Goal: Task Accomplishment & Management: Complete application form

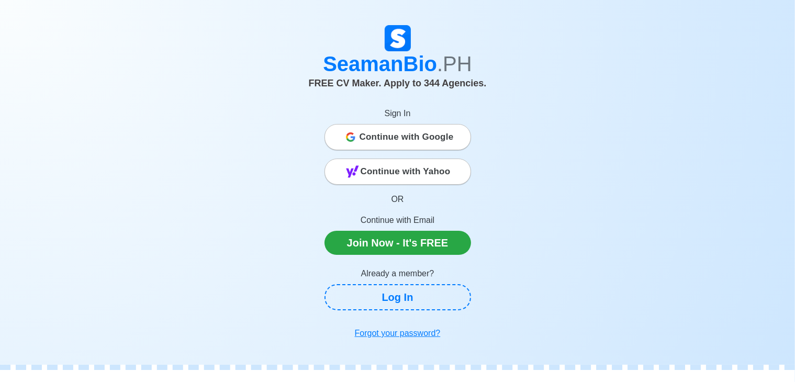
click at [439, 132] on span "Continue with Google" at bounding box center [407, 137] width 94 height 21
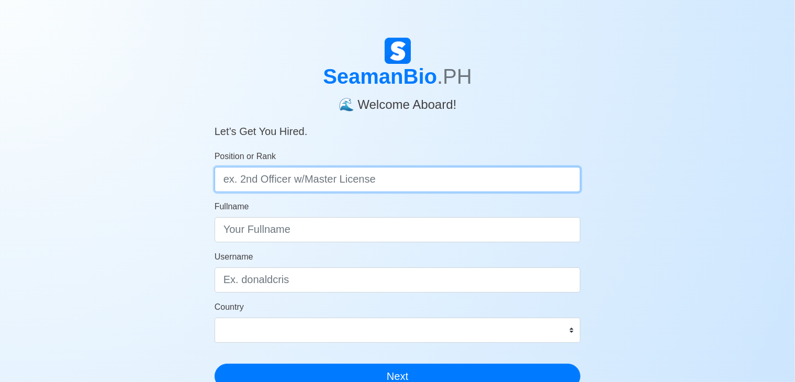
click at [425, 186] on input "Position or Rank" at bounding box center [398, 179] width 367 height 25
click at [370, 180] on input "Position or Rank" at bounding box center [398, 179] width 367 height 25
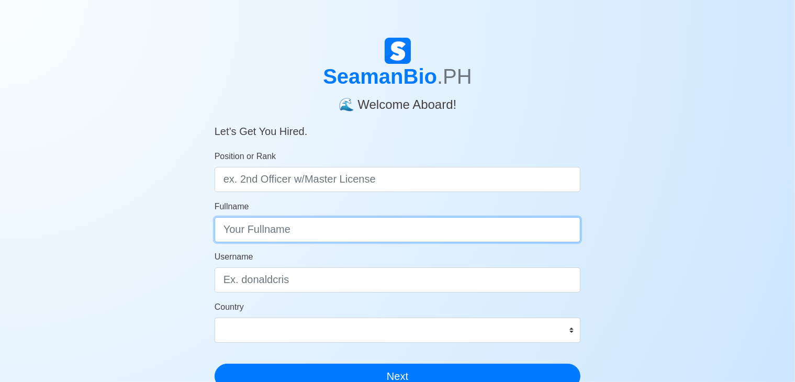
click at [297, 239] on input "Fullname" at bounding box center [398, 229] width 367 height 25
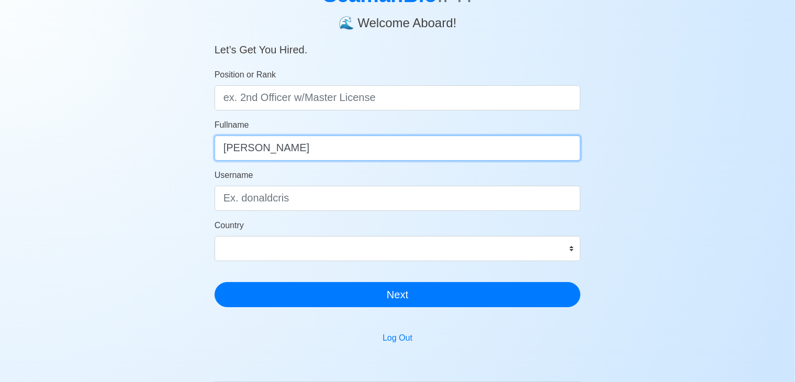
scroll to position [77, 0]
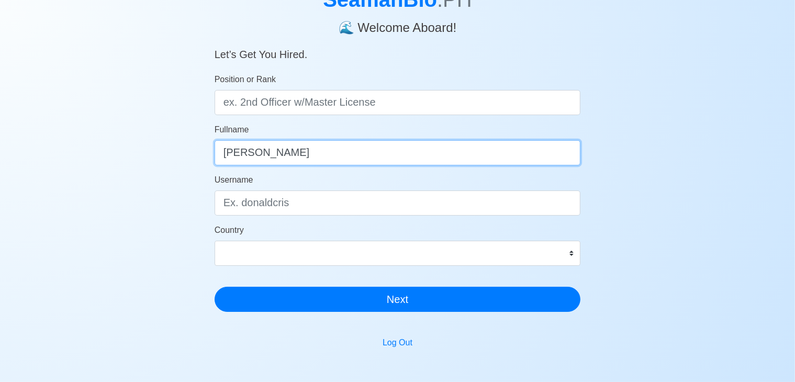
type input "[PERSON_NAME]"
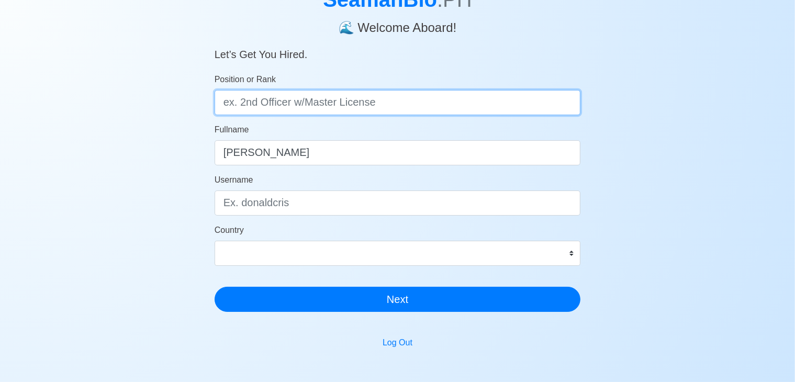
click at [222, 104] on input "Position or Rank" at bounding box center [398, 102] width 367 height 25
type input "2nd Engr' / 3rd Engr."
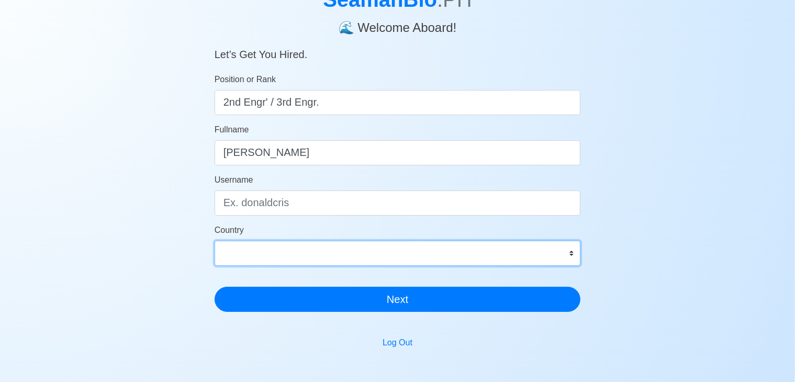
click at [226, 253] on select "Afghanistan Åland Islands Albania Algeria American Samoa Andorra Angola Anguill…" at bounding box center [398, 253] width 367 height 25
select select "PH"
click at [215, 241] on select "Afghanistan Åland Islands Albania Algeria American Samoa Andorra Angola Anguill…" at bounding box center [398, 253] width 367 height 25
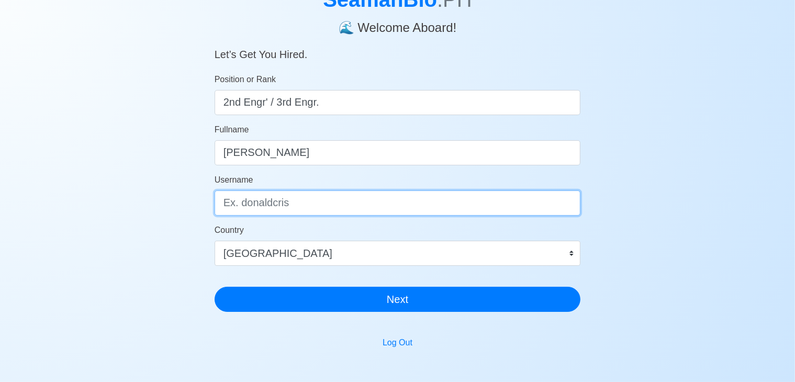
click at [300, 211] on input "Username" at bounding box center [398, 203] width 367 height 25
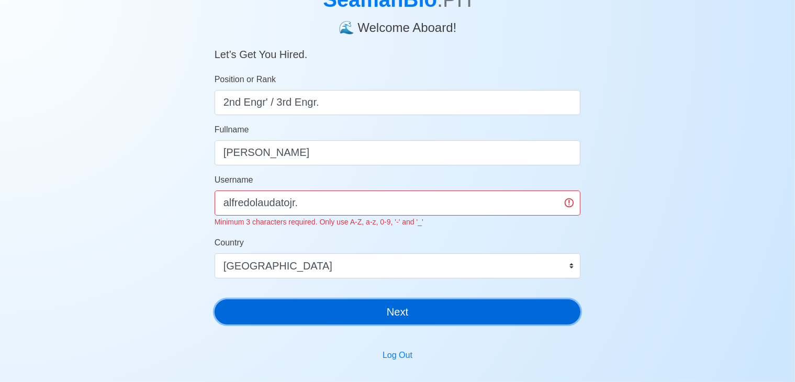
click at [302, 295] on form "Position or Rank 2nd Engr' / 3rd Engr. Fullname Alfredo M. Laudato Jr Username …" at bounding box center [398, 198] width 367 height 251
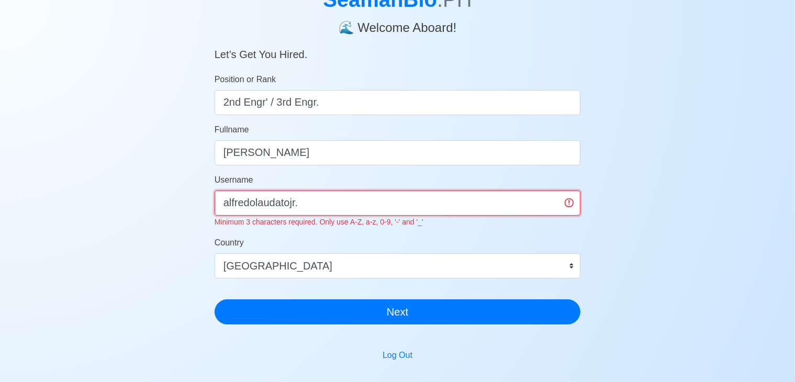
click at [312, 200] on input "alfredolaudatojr." at bounding box center [398, 203] width 367 height 25
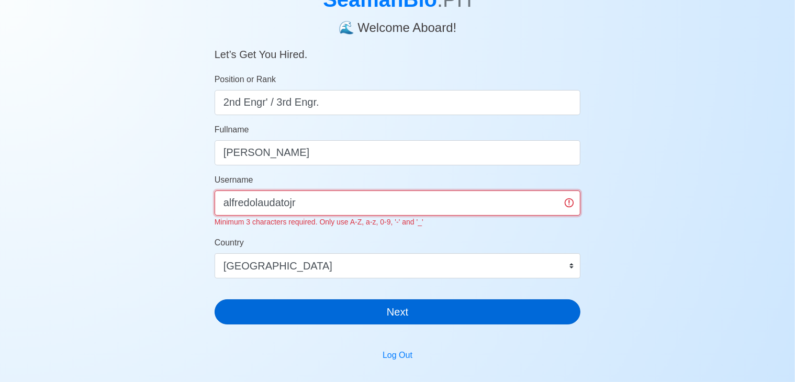
type input "alfredolaudatojr"
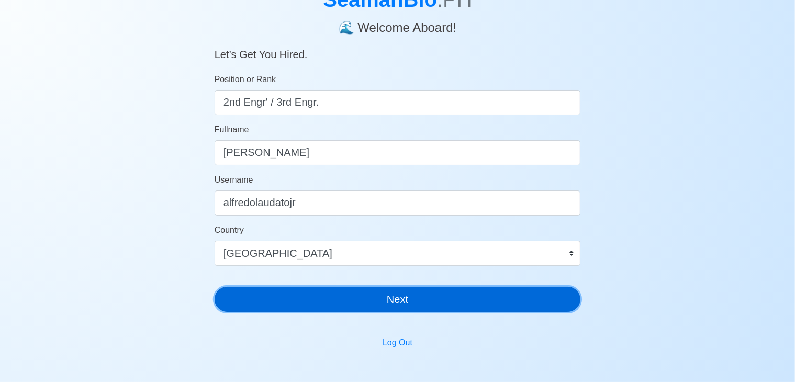
click at [276, 317] on div "SeamanBio .PH 🌊 Welcome Aboard! Let’s Get You Hired. Position or Rank 2nd Engr'…" at bounding box center [398, 141] width 367 height 360
click at [278, 306] on button "Next" at bounding box center [398, 299] width 367 height 25
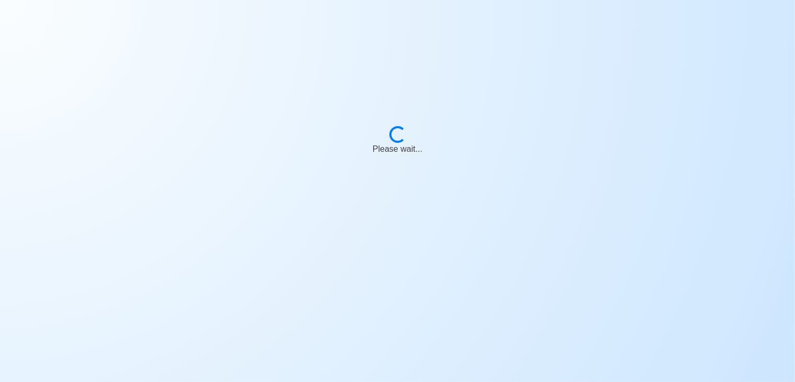
scroll to position [13, 0]
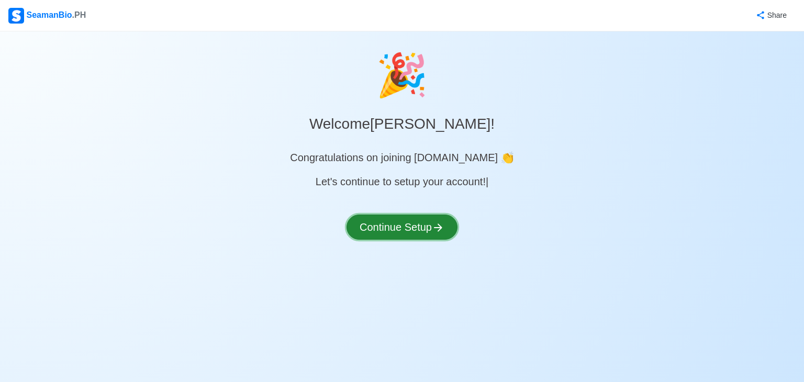
click at [394, 228] on button "Continue Setup" at bounding box center [402, 227] width 111 height 25
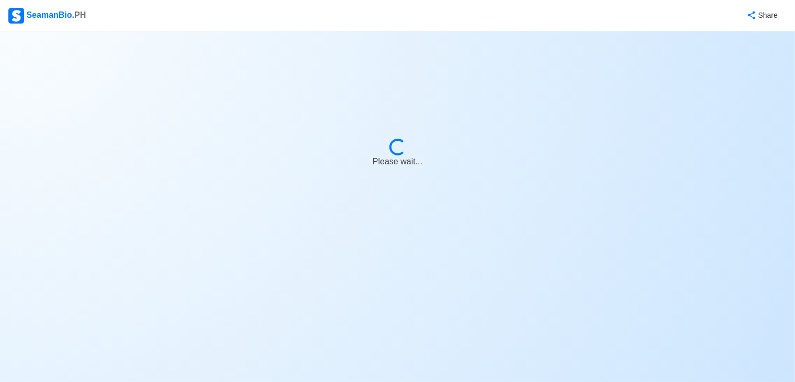
select select "Visible for Hiring"
select select "PH"
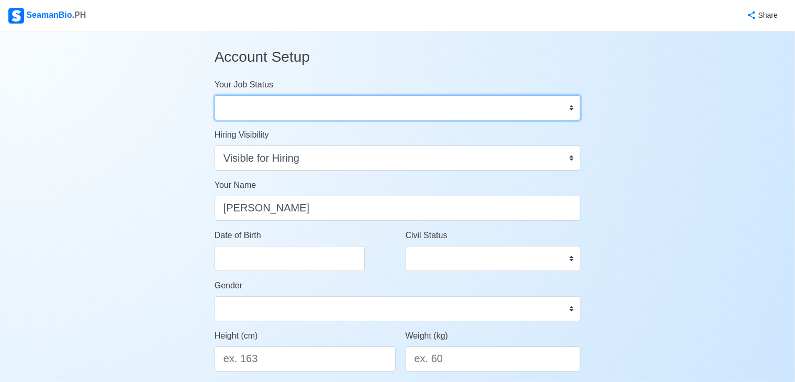
click at [571, 110] on select "Onboard Actively Looking for Job Not Looking for Job" at bounding box center [398, 107] width 367 height 25
select select "Actively Looking for Job"
click at [215, 95] on select "Onboard Actively Looking for Job Not Looking for Job" at bounding box center [398, 107] width 367 height 25
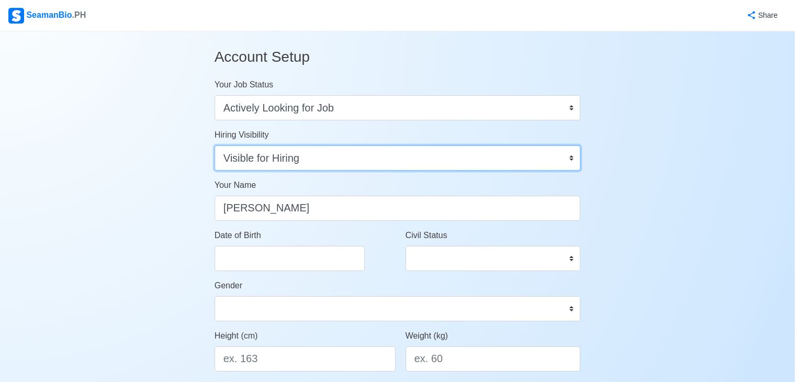
click at [572, 157] on select "Visible for Hiring Not Visible for Hiring" at bounding box center [398, 158] width 367 height 25
click at [215, 146] on select "Visible for Hiring Not Visible for Hiring" at bounding box center [398, 158] width 367 height 25
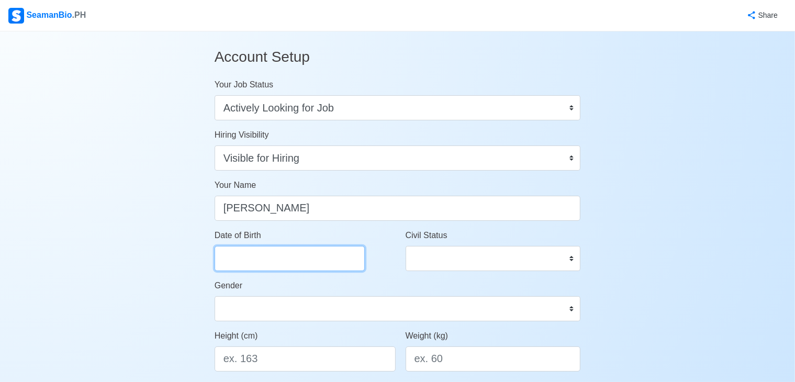
select select "****"
select select "*********"
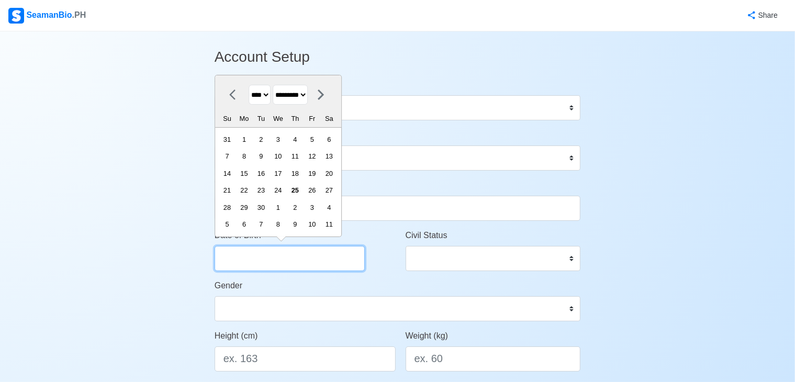
click at [225, 257] on input "Date of Birth" at bounding box center [290, 258] width 150 height 25
click at [302, 191] on div "25" at bounding box center [295, 190] width 14 height 14
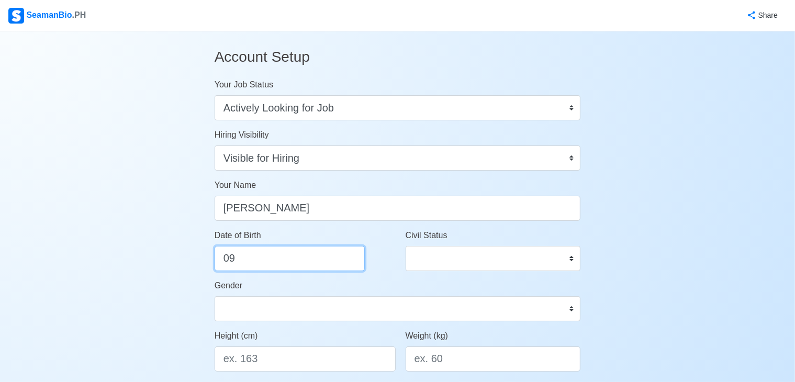
type input "0"
click at [307, 251] on input "Date of Birth" at bounding box center [290, 258] width 150 height 25
select select "****"
select select "*********"
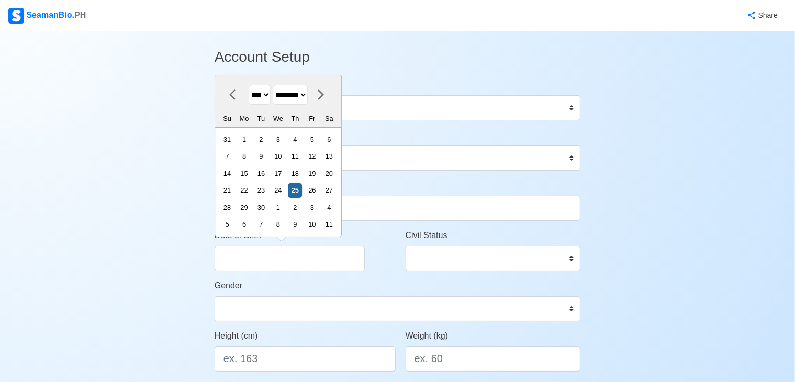
click at [270, 92] on select "**** **** **** **** **** **** **** **** **** **** **** **** **** **** **** ****…" at bounding box center [260, 95] width 22 height 20
select select "****"
click at [249, 85] on select "**** **** **** **** **** **** **** **** **** **** **** **** **** **** **** ****…" at bounding box center [260, 95] width 22 height 20
click at [293, 94] on select "******* ******** ***** ***** *** **** **** ****** ********* ******* ******** **…" at bounding box center [290, 95] width 35 height 20
select select "***"
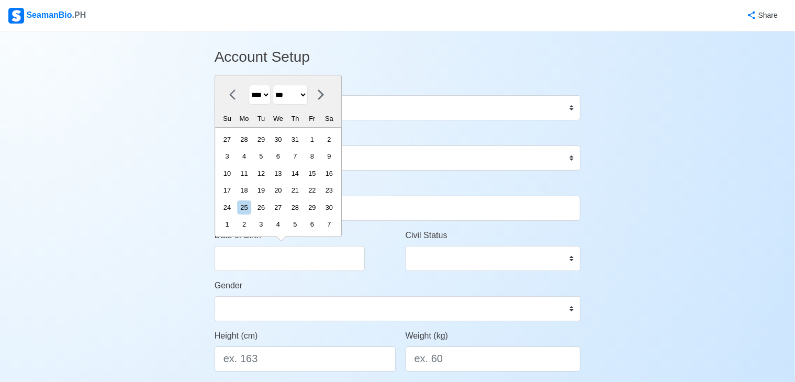
click at [278, 85] on select "******* ******** ***** ***** *** **** **** ****** ********* ******* ******** **…" at bounding box center [290, 95] width 35 height 20
click at [268, 139] on div "2" at bounding box center [261, 139] width 14 height 14
type input "[DATE]"
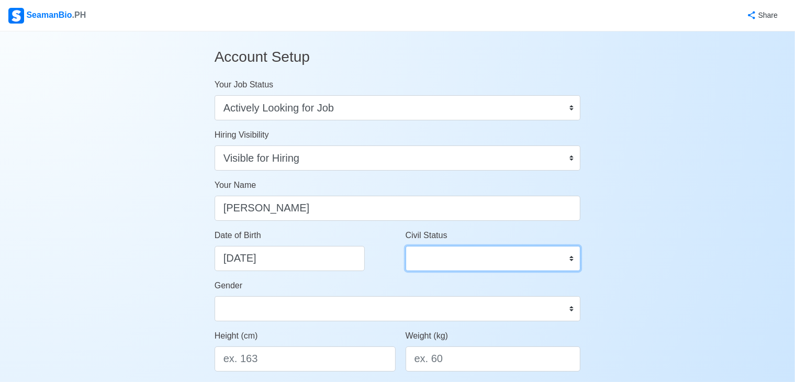
click at [526, 253] on select "Single Married Widowed Separated" at bounding box center [493, 258] width 175 height 25
select select "Married"
click at [406, 246] on select "Single Married Widowed Separated" at bounding box center [493, 258] width 175 height 25
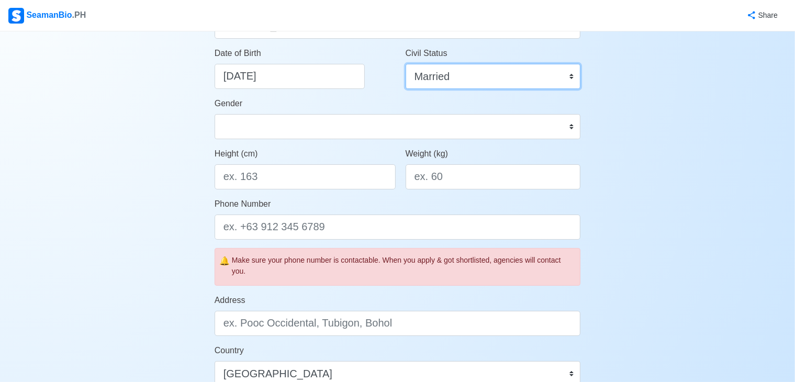
scroll to position [180, 0]
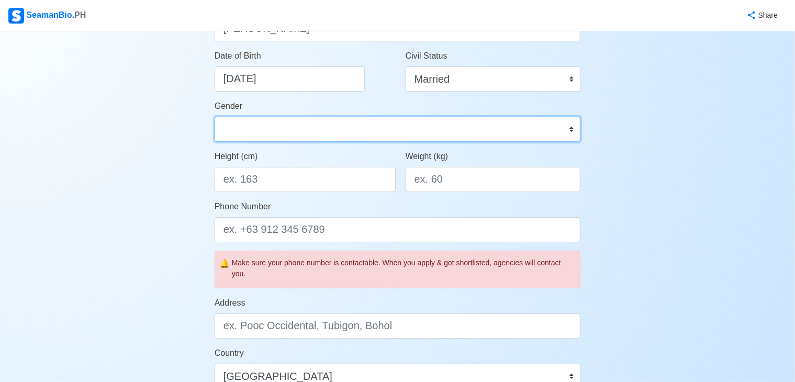
click at [338, 127] on select "Male Female" at bounding box center [398, 129] width 367 height 25
select select "[DEMOGRAPHIC_DATA]"
click at [215, 117] on select "Male Female" at bounding box center [398, 129] width 367 height 25
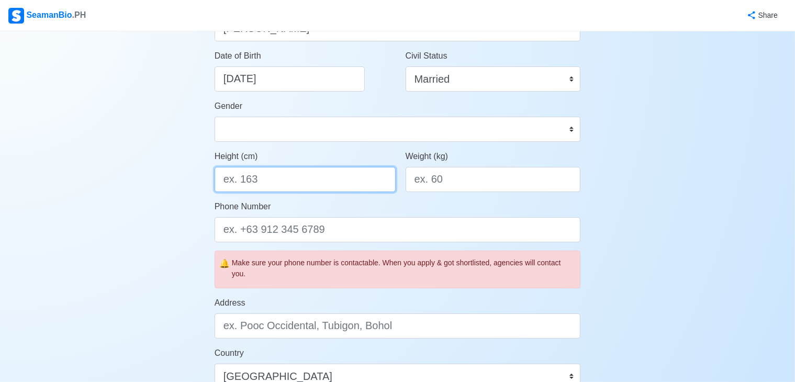
click at [317, 191] on input "Height (cm)" at bounding box center [305, 179] width 181 height 25
type input "165.10"
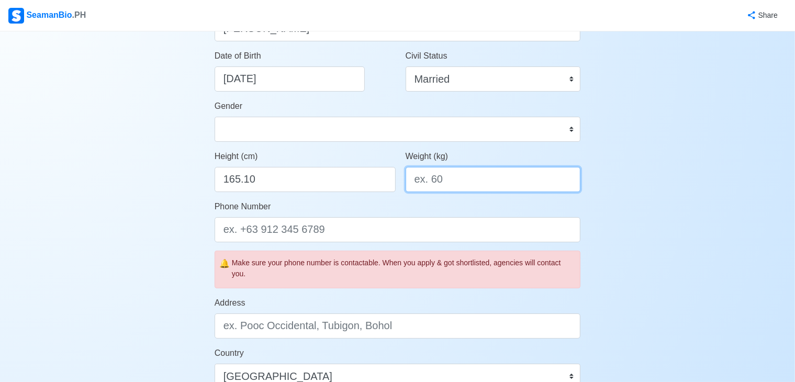
click at [414, 181] on input "Weight (kg)" at bounding box center [493, 179] width 175 height 25
type input "60"
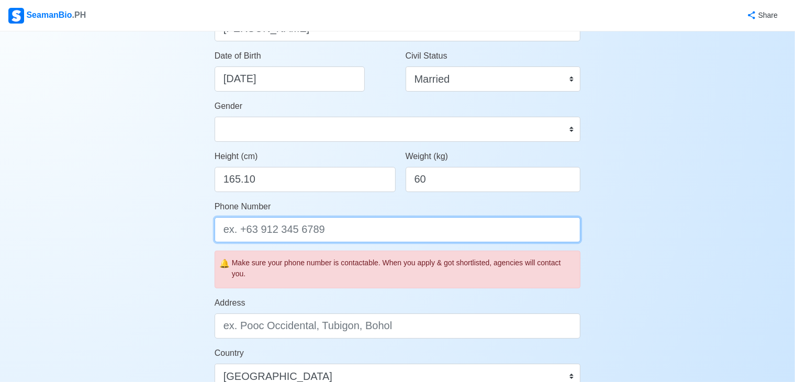
click at [221, 232] on input "Phone Number" at bounding box center [398, 229] width 367 height 25
click at [221, 232] on input "639270649508 or" at bounding box center [398, 229] width 367 height 25
click at [305, 231] on input "639270649508 or" at bounding box center [398, 229] width 367 height 25
click at [305, 231] on input "639270649508 or 034 454 6229" at bounding box center [398, 229] width 367 height 25
click at [327, 229] on input "639270649508 or[ 034 454 6229" at bounding box center [398, 229] width 367 height 25
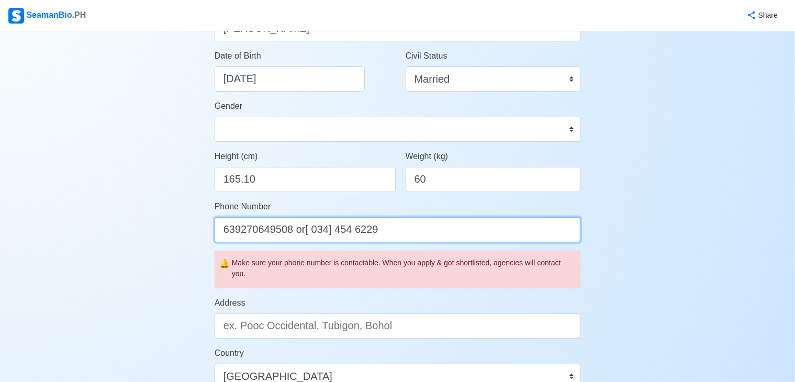
type input "639270649508 or[ 034] 454 6229"
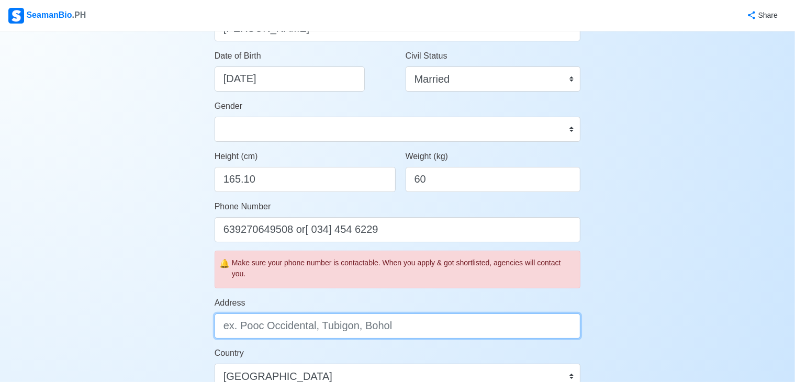
click at [224, 328] on input "Address" at bounding box center [398, 326] width 367 height 25
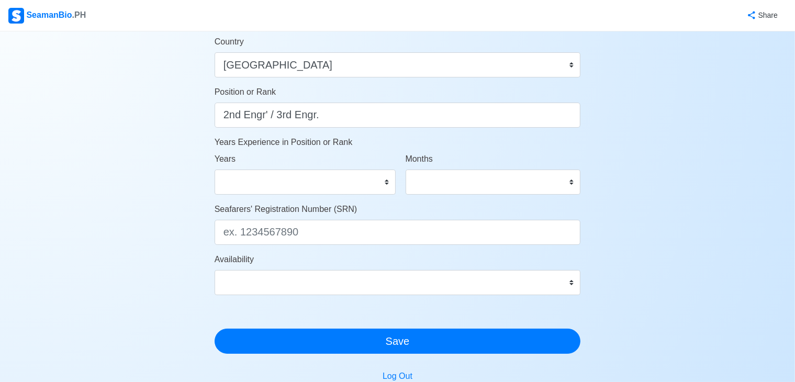
scroll to position [494, 0]
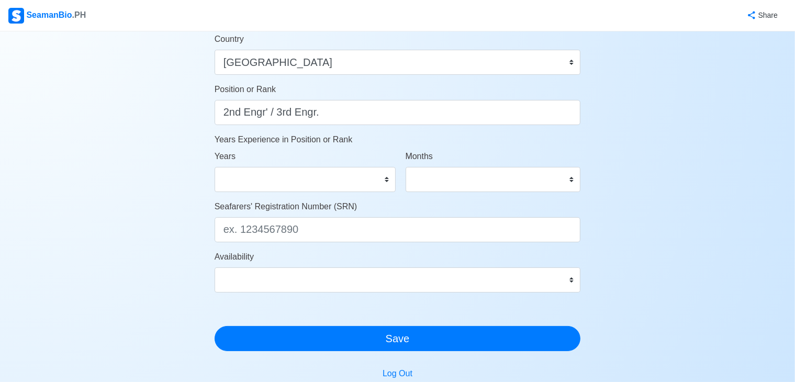
type input "Purok [PERSON_NAME], [DATE][GEOGRAPHIC_DATA][PERSON_NAME]"
click at [385, 181] on select "0 1 2 3 4 5 6 7 8 9 10 11 12 13 14 15 16 17 18 19 20 21 22 23 24 25 26 27 28 29…" at bounding box center [305, 179] width 181 height 25
select select "5"
click at [215, 167] on select "0 1 2 3 4 5 6 7 8 9 10 11 12 13 14 15 16 17 18 19 20 21 22 23 24 25 26 27 28 29…" at bounding box center [305, 179] width 181 height 25
click at [230, 177] on select "0 1 2 3 4 5 6 7 8 9 10 11 12 13 14 15 16 17 18 19 20 21 22 23 24 25 26 27 28 29…" at bounding box center [305, 179] width 181 height 25
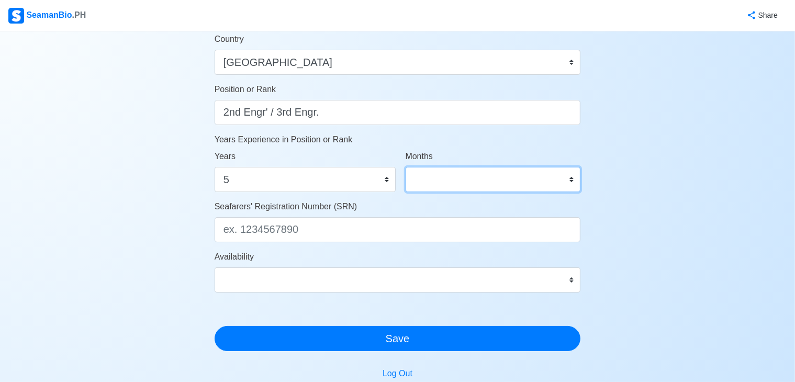
click at [574, 180] on select "0 1 2 3 4 5 6 7 8 9 10 11" at bounding box center [493, 179] width 175 height 25
select select "5"
click at [406, 167] on select "0 1 2 3 4 5 6 7 8 9 10 11" at bounding box center [493, 179] width 175 height 25
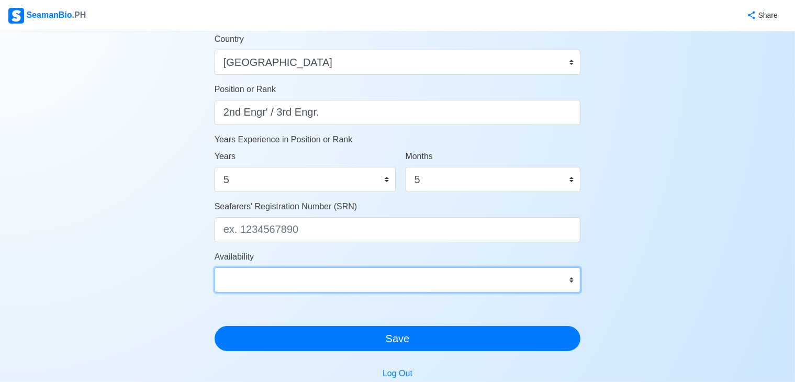
click at [573, 279] on select "Immediate Oct 2025 Nov 2025 Dec 2025 Jan 2026 Feb 2026 Mar 2026 Apr 2026 May 20…" at bounding box center [398, 280] width 367 height 25
select select "4102416000000"
click at [215, 268] on select "Immediate Oct 2025 Nov 2025 Dec 2025 Jan 2026 Feb 2026 Mar 2026 Apr 2026 May 20…" at bounding box center [398, 280] width 367 height 25
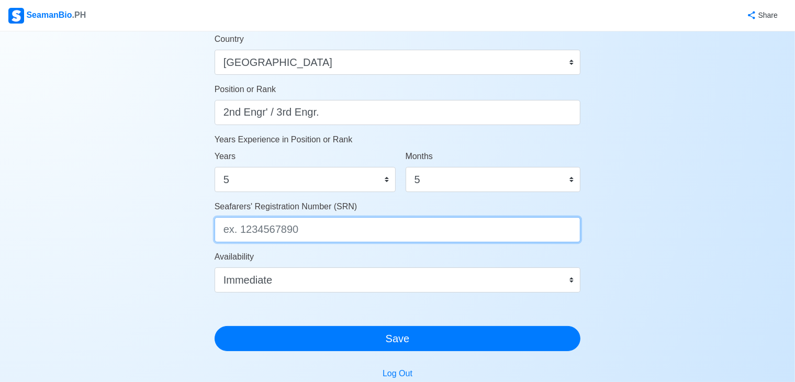
click at [222, 230] on input "Seafarers' Registration Number (SRN)" at bounding box center [398, 229] width 367 height 25
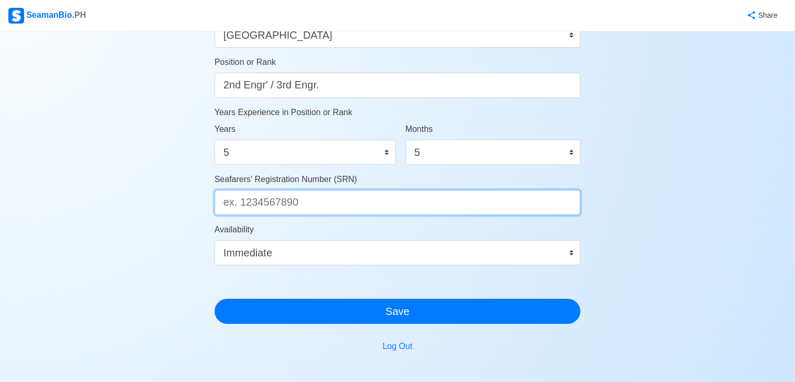
scroll to position [591, 0]
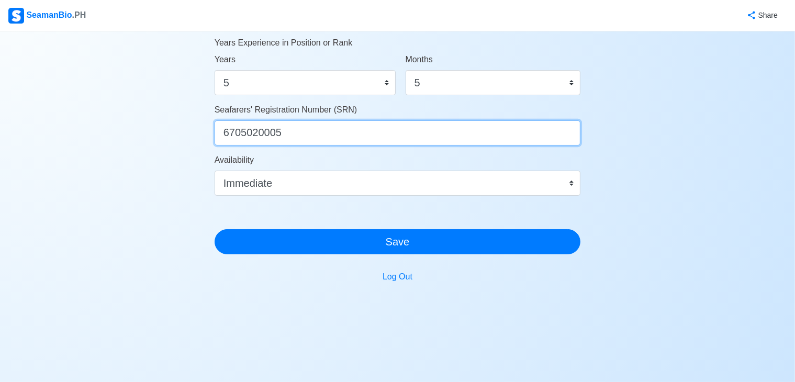
type input "6705020005"
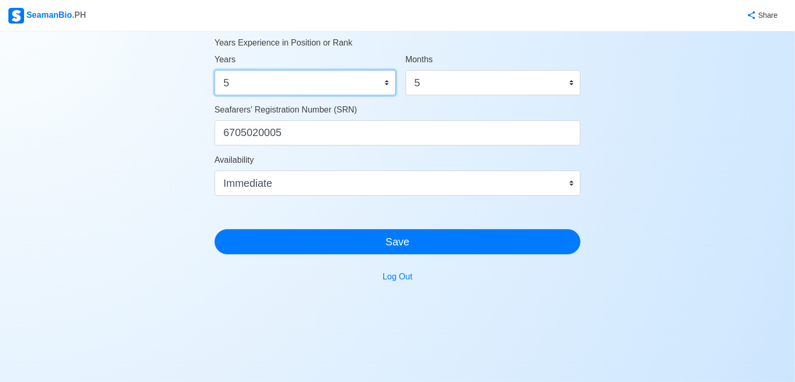
click at [387, 81] on select "0 1 2 3 4 5 6 7 8 9 10 11 12 13 14 15 16 17 18 19 20 21 22 23 24 25 26 27 28 29…" at bounding box center [305, 82] width 181 height 25
select select "8"
click at [215, 70] on select "0 1 2 3 4 5 6 7 8 9 10 11 12 13 14 15 16 17 18 19 20 21 22 23 24 25 26 27 28 29…" at bounding box center [305, 82] width 181 height 25
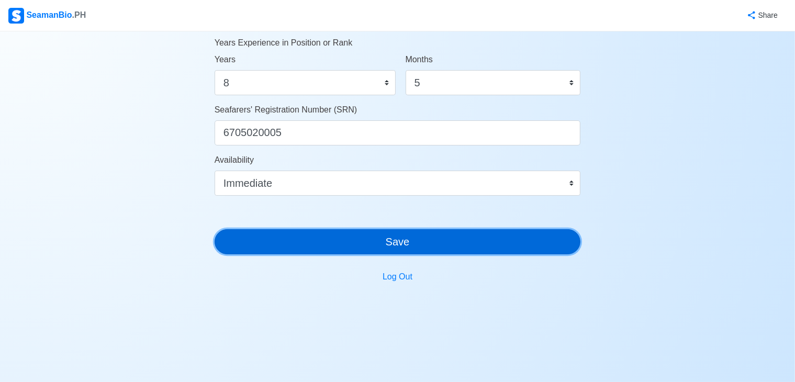
click at [395, 242] on button "Save" at bounding box center [398, 241] width 367 height 25
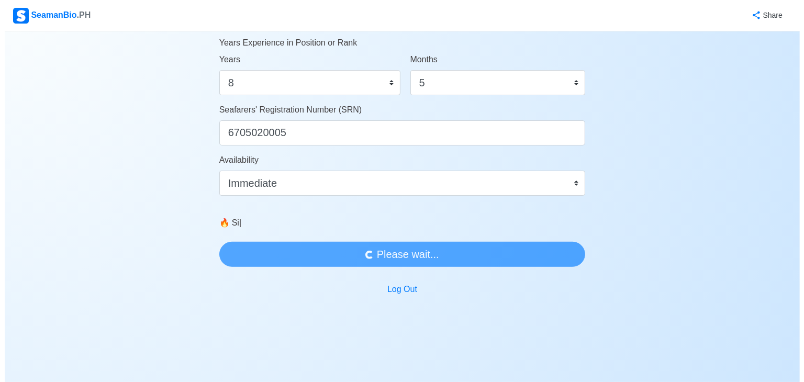
scroll to position [0, 0]
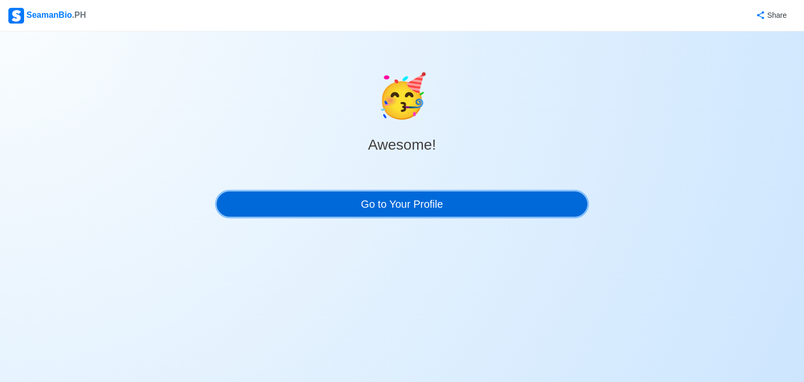
click at [413, 206] on link "Go to Your Profile" at bounding box center [402, 204] width 371 height 25
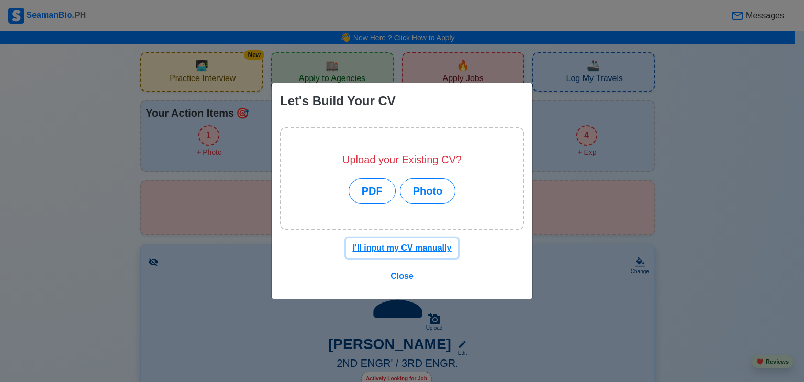
click at [393, 247] on u "I'll input my CV manually" at bounding box center [402, 247] width 99 height 9
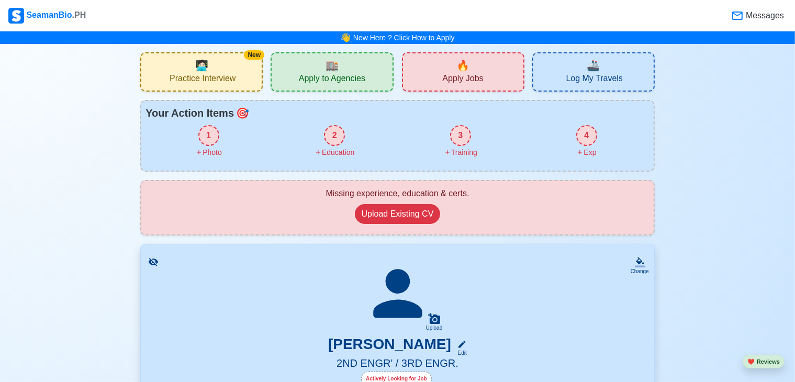
click at [340, 139] on div "2" at bounding box center [334, 135] width 21 height 21
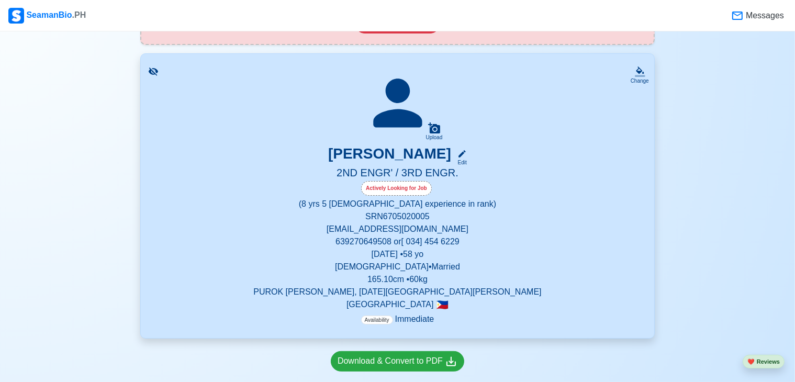
scroll to position [190, 0]
click at [467, 151] on icon at bounding box center [462, 154] width 9 height 9
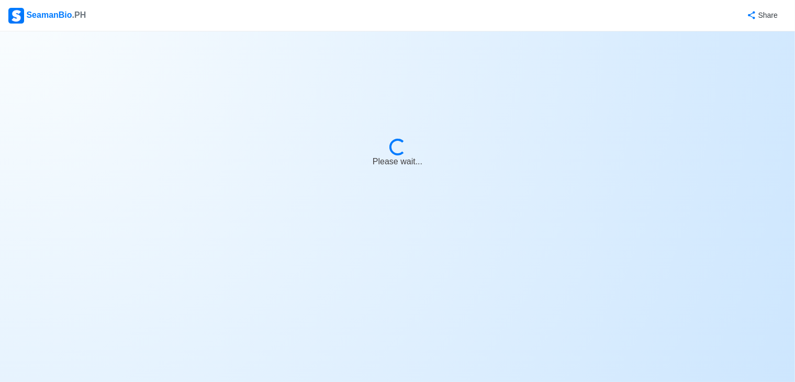
select select "Actively Looking for Job"
select select "Visible for Hiring"
select select "Married"
select select "[DEMOGRAPHIC_DATA]"
select select "PH"
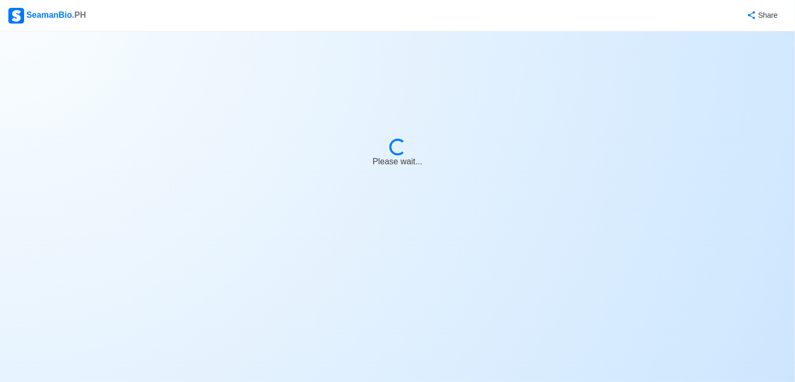
select select "8"
select select "5"
select select "4102416000000"
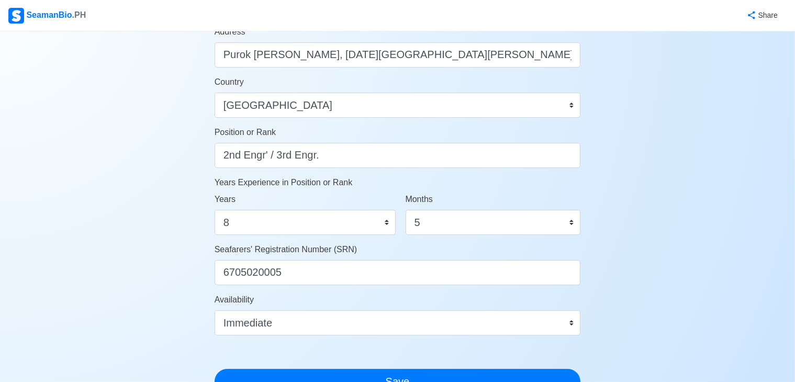
scroll to position [450, 0]
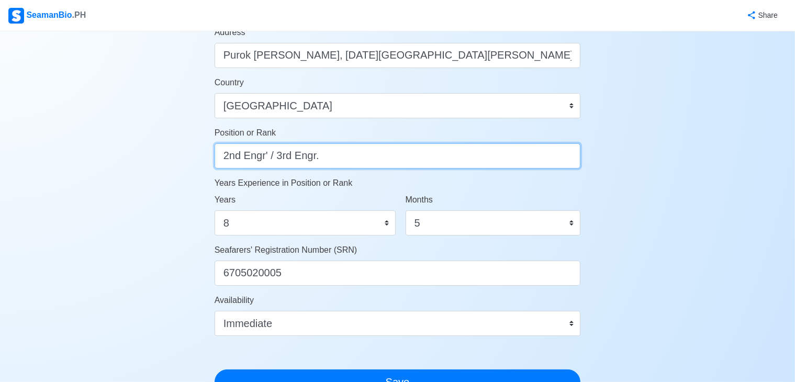
click at [318, 157] on input "2nd Engr' / 3rd Engr." at bounding box center [398, 155] width 367 height 25
type input "2"
type input "c"
type input "2"
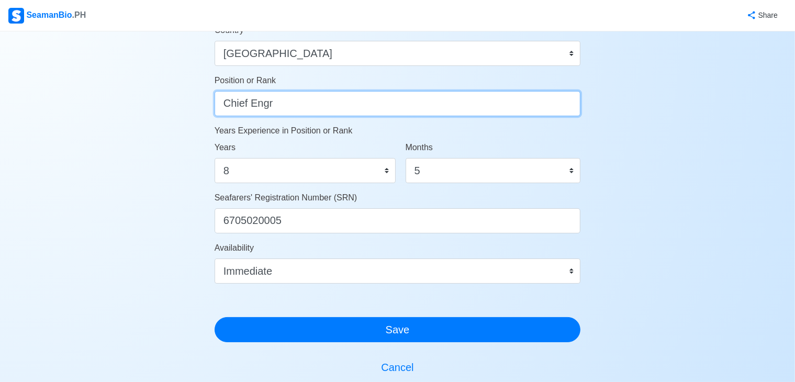
scroll to position [513, 0]
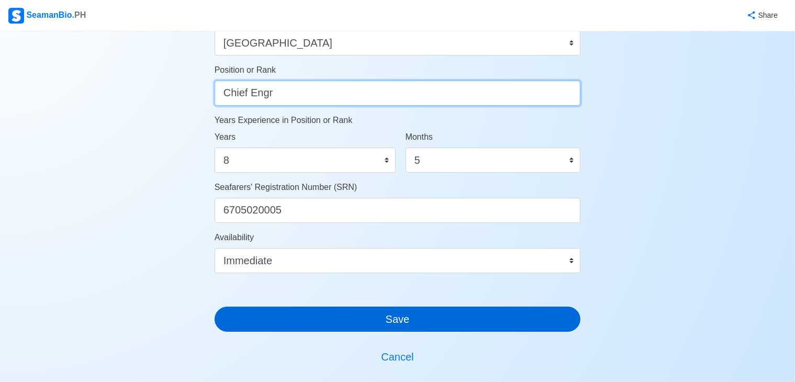
type input "Chief Engr"
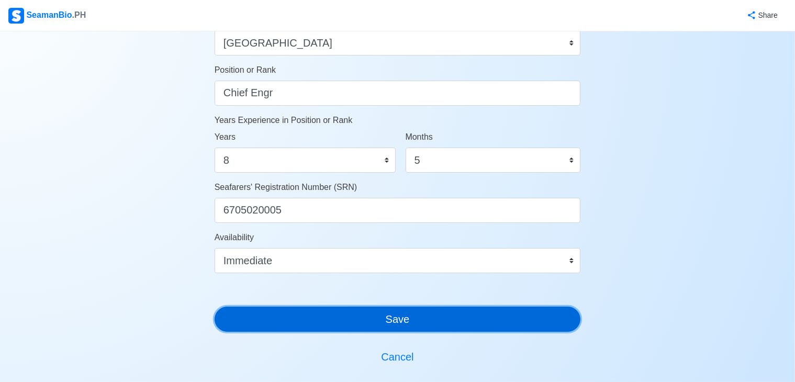
click at [404, 317] on button "Save" at bounding box center [398, 319] width 367 height 25
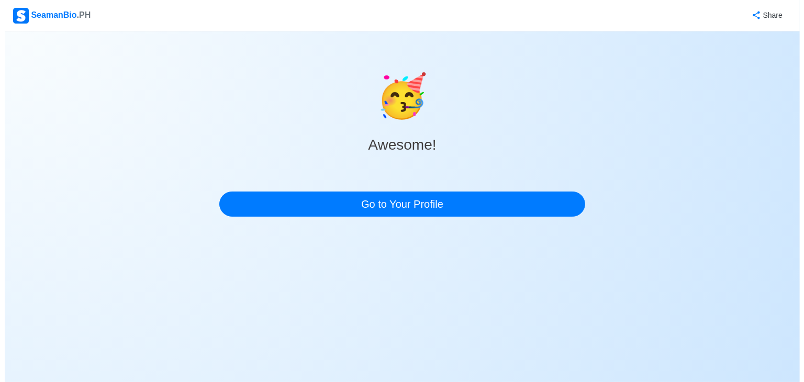
scroll to position [0, 0]
